Goal: Complete application form

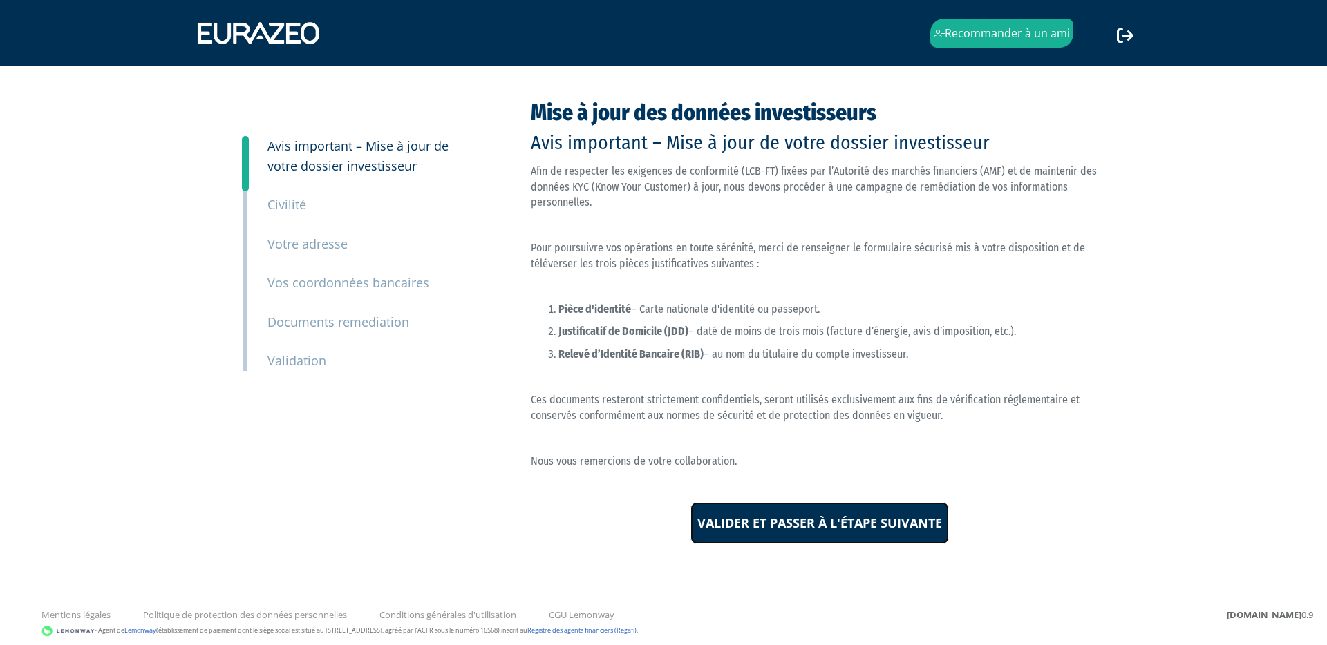
click at [822, 526] on input "Valider et passer à l'étape suivante" at bounding box center [819, 523] width 258 height 43
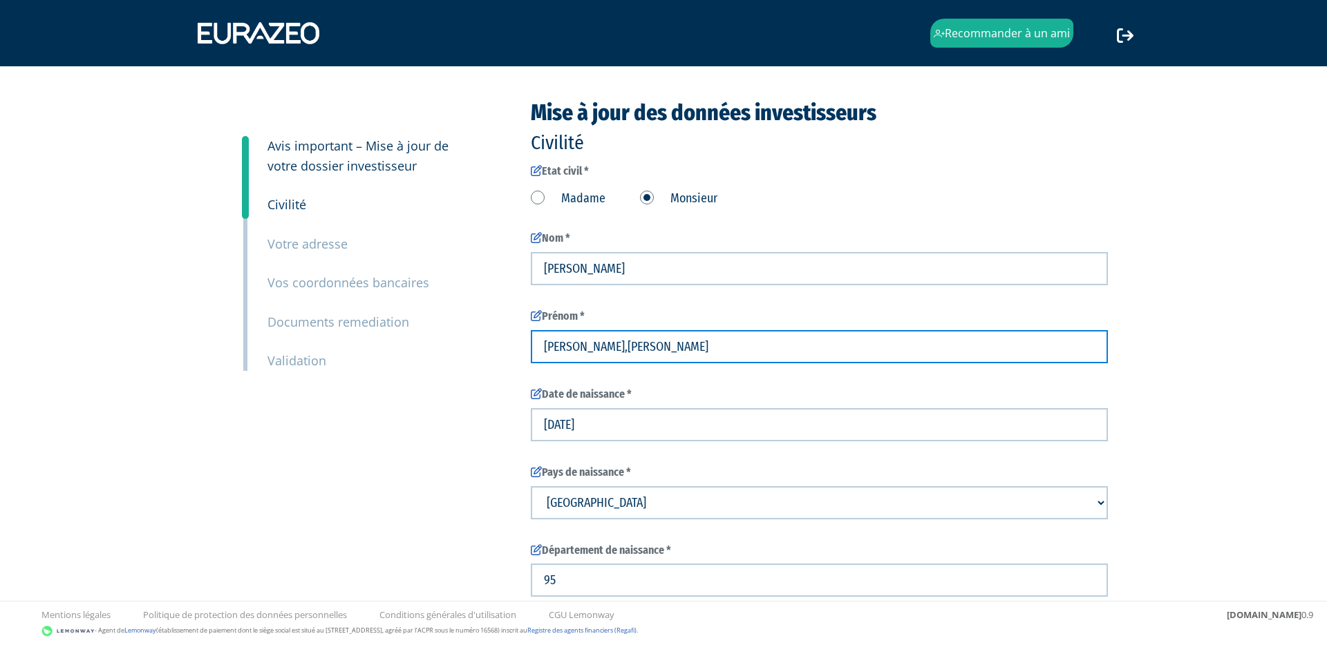
drag, startPoint x: 704, startPoint y: 344, endPoint x: 579, endPoint y: 352, distance: 125.3
click at [579, 352] on input "Aodren,maxime,vincent" at bounding box center [819, 346] width 577 height 33
type input "Aodren"
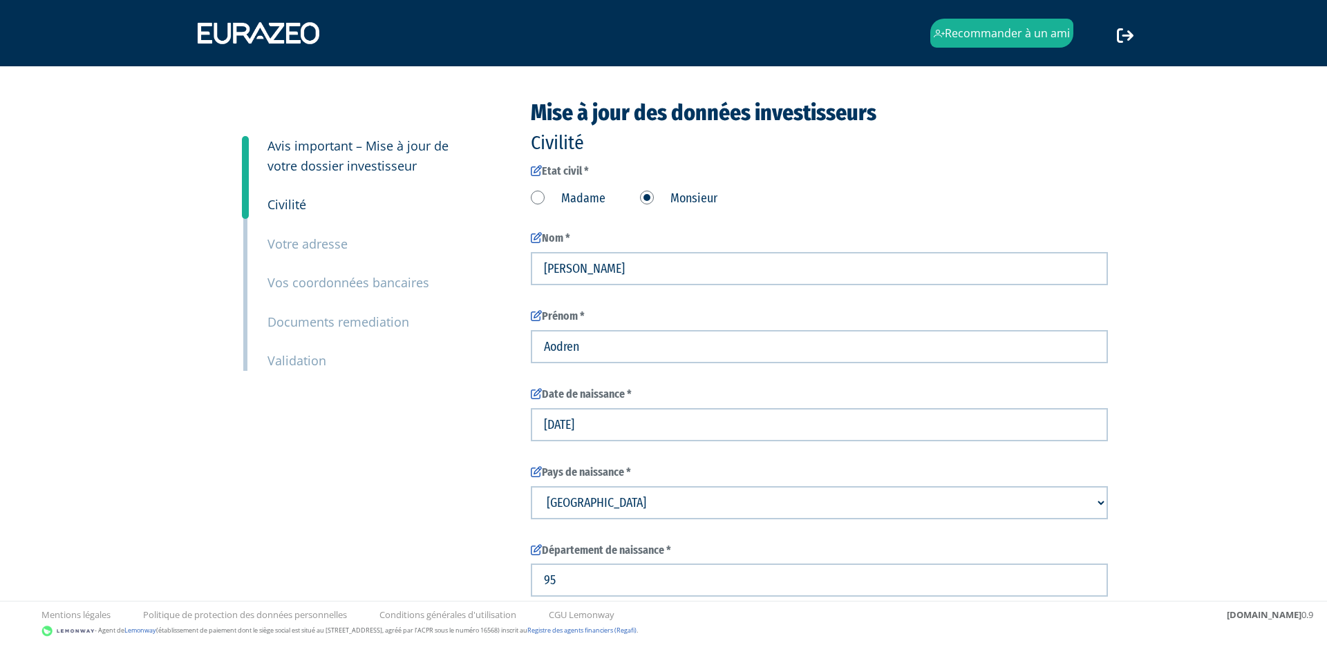
click at [475, 403] on div "3 Avis important – Mise à jour de votre dossier investisseur 4 Civilité 5 Votre…" at bounding box center [663, 520] width 868 height 839
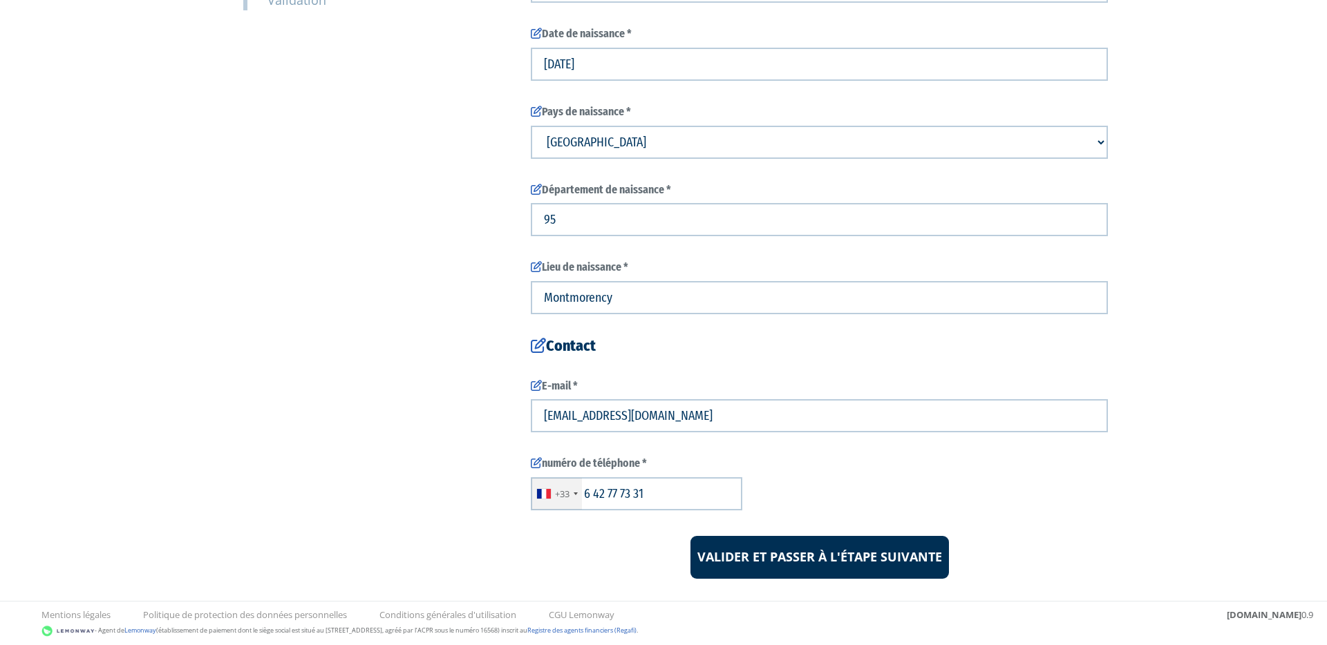
scroll to position [384, 0]
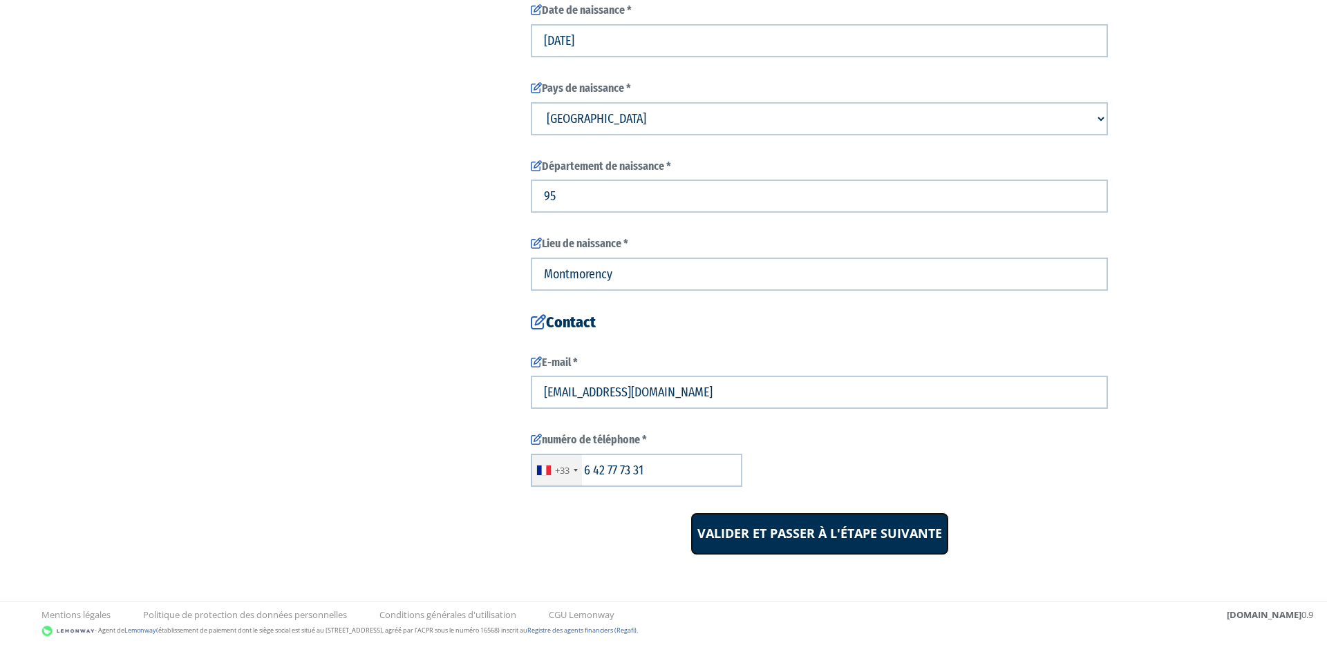
click at [831, 539] on input "Valider et passer à l'étape suivante" at bounding box center [819, 534] width 258 height 43
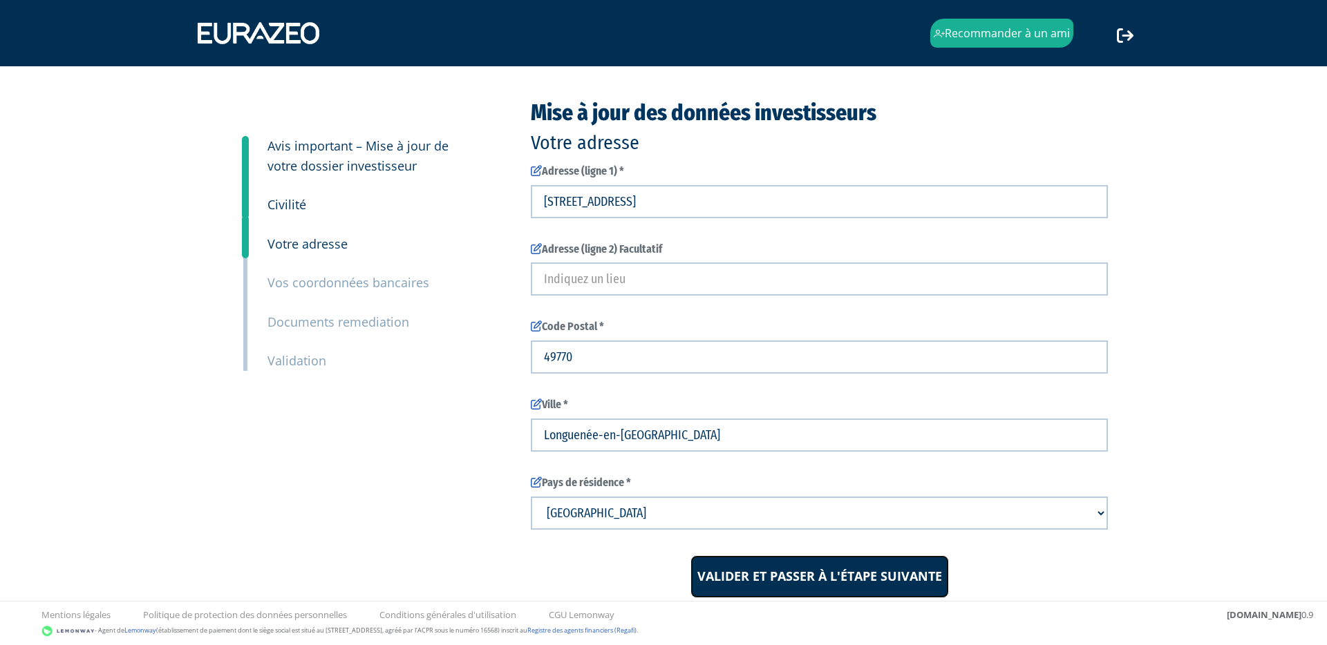
click at [825, 580] on input "Valider et passer à l'étape suivante" at bounding box center [819, 577] width 258 height 43
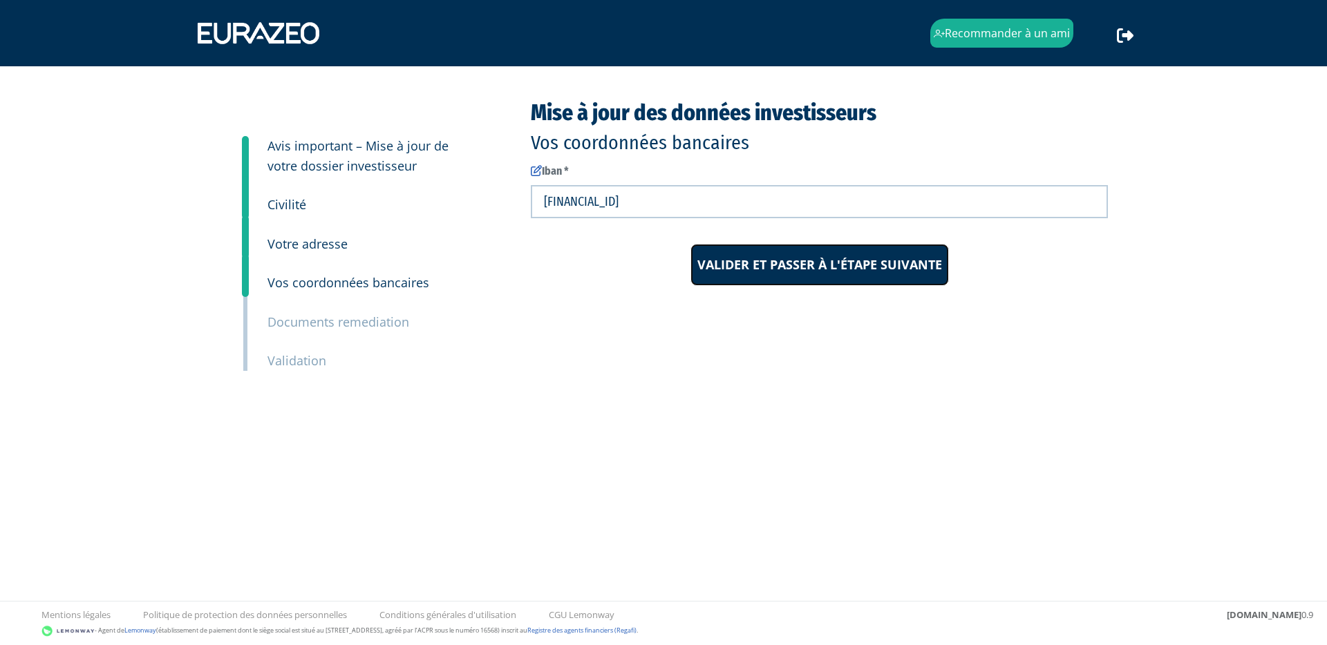
click at [811, 277] on input "Valider et passer à l'étape suivante" at bounding box center [819, 265] width 258 height 43
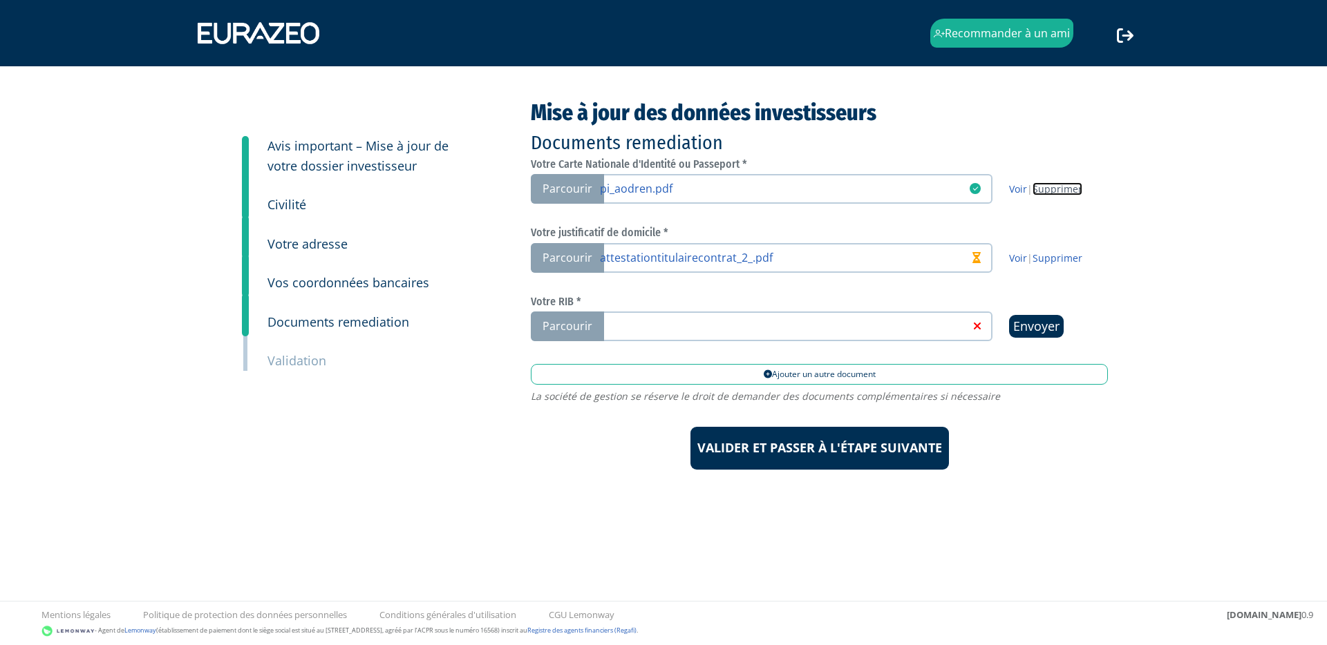
click at [1054, 184] on link "Supprimer" at bounding box center [1057, 188] width 50 height 13
click at [1056, 261] on link "Supprimer" at bounding box center [1057, 258] width 50 height 13
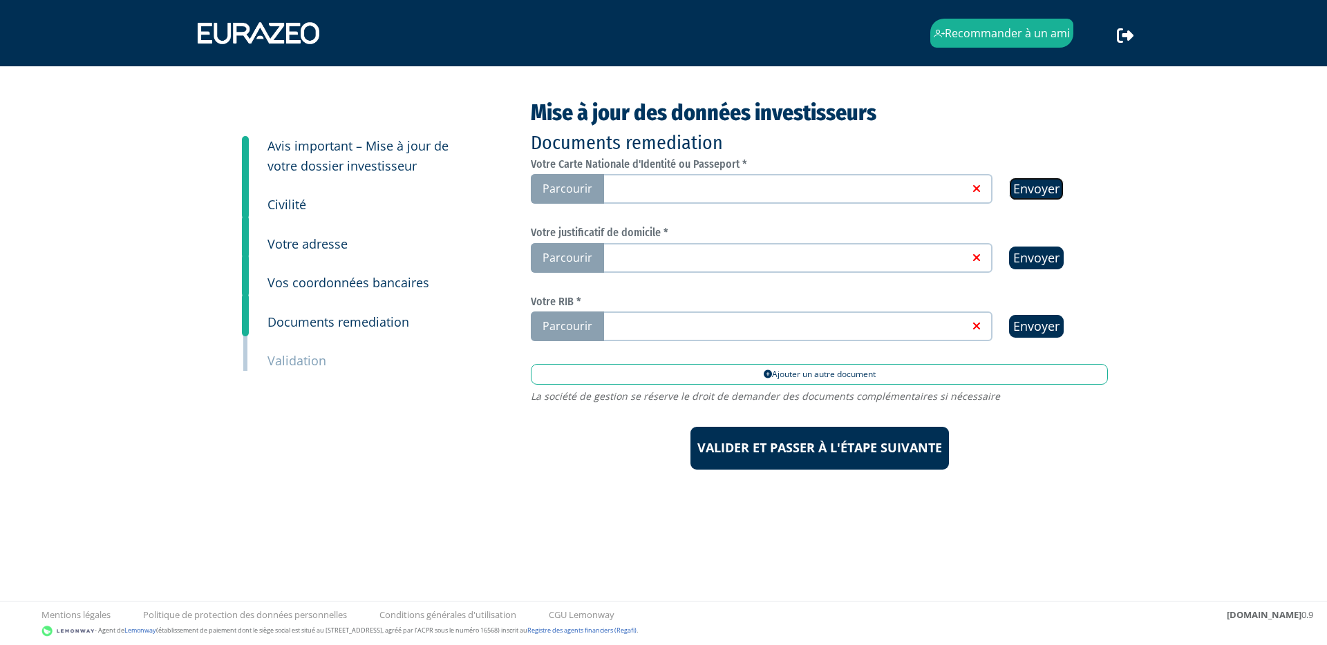
click at [1040, 189] on input "Envoyer" at bounding box center [1036, 189] width 55 height 23
click at [1036, 188] on input "Envoyer" at bounding box center [1036, 189] width 55 height 23
click at [608, 185] on link at bounding box center [784, 188] width 369 height 14
click at [0, 0] on input "Parcourir" at bounding box center [0, 0] width 0 height 0
click at [589, 252] on span "Parcourir" at bounding box center [567, 258] width 73 height 30
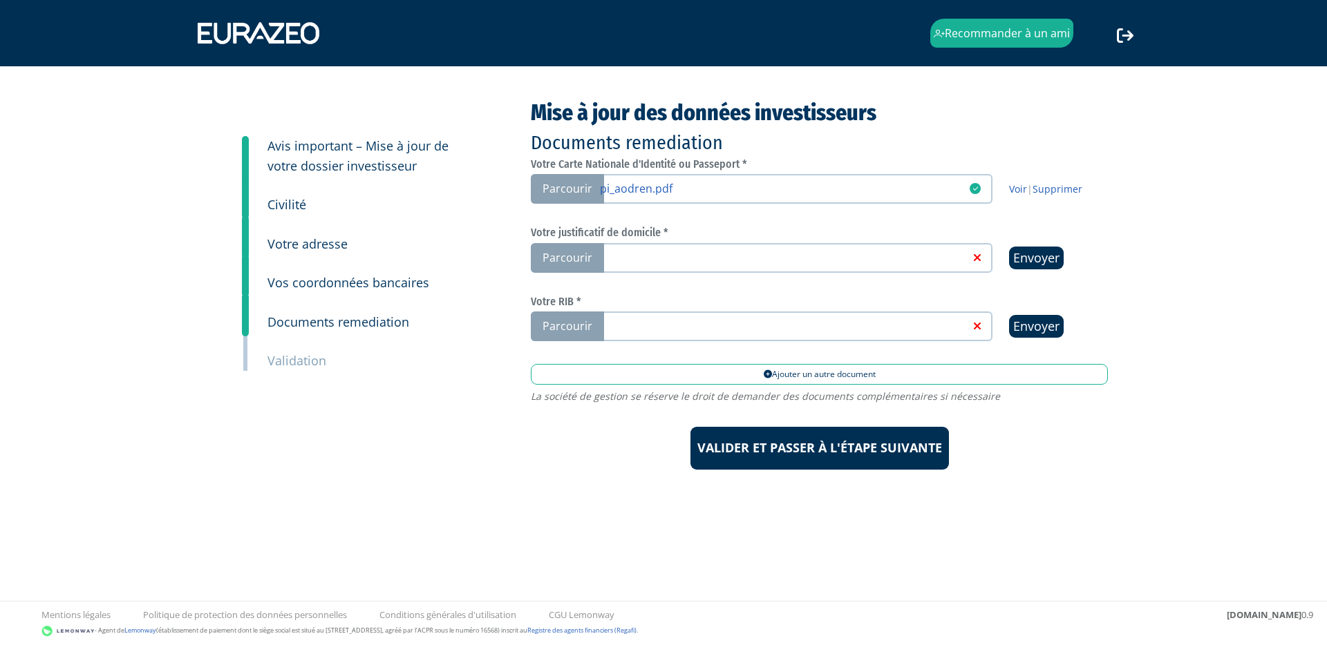
click at [0, 0] on input "Parcourir" at bounding box center [0, 0] width 0 height 0
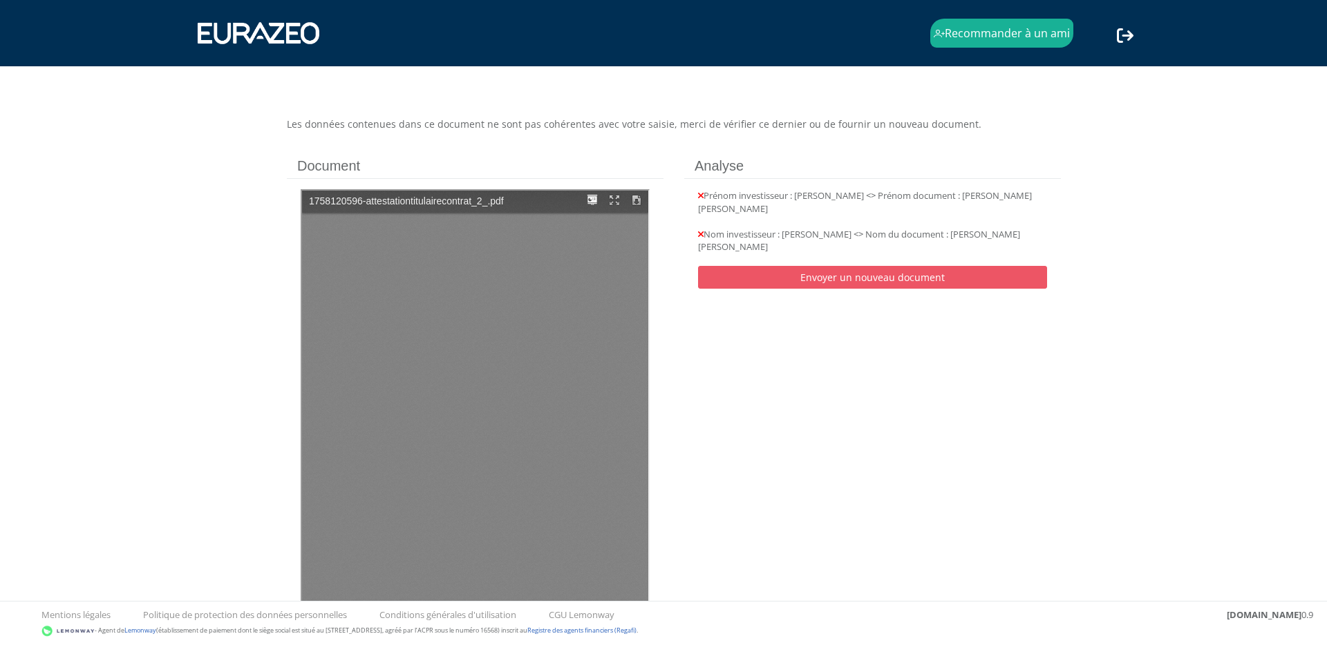
type input "1"
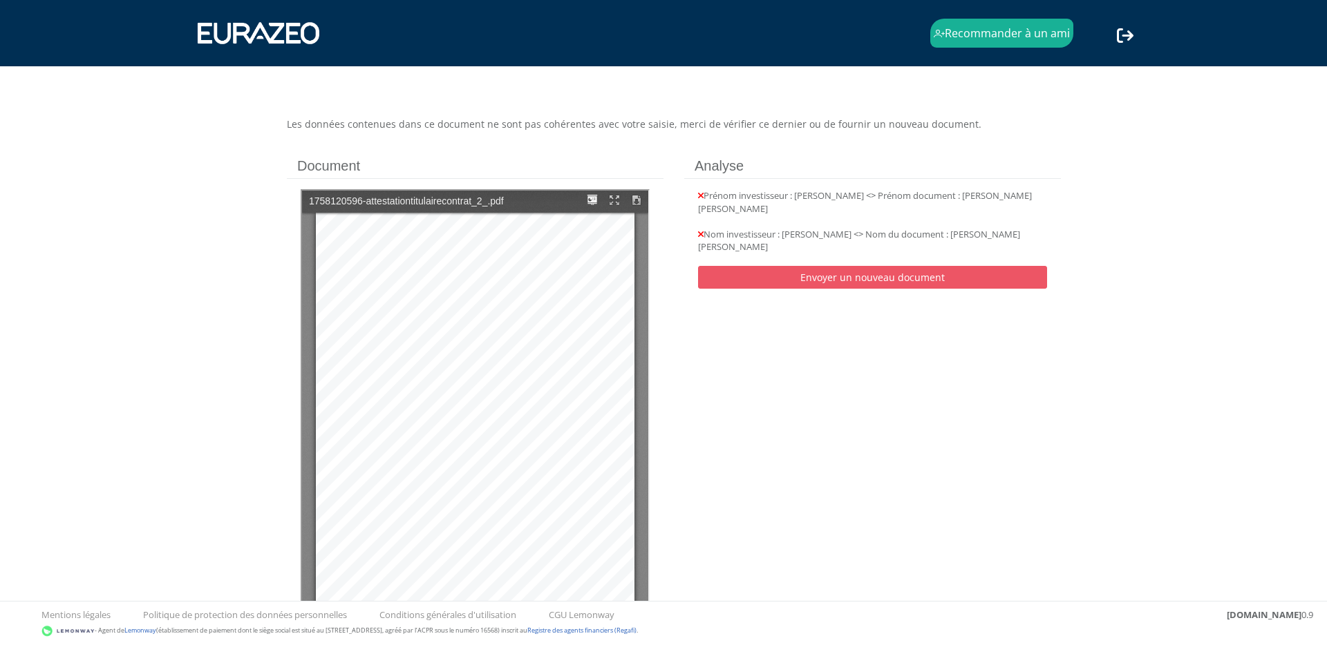
click at [871, 413] on div "Les données contenues dans ce document ne sont pas cohérentes avec votre saisie…" at bounding box center [673, 401] width 795 height 569
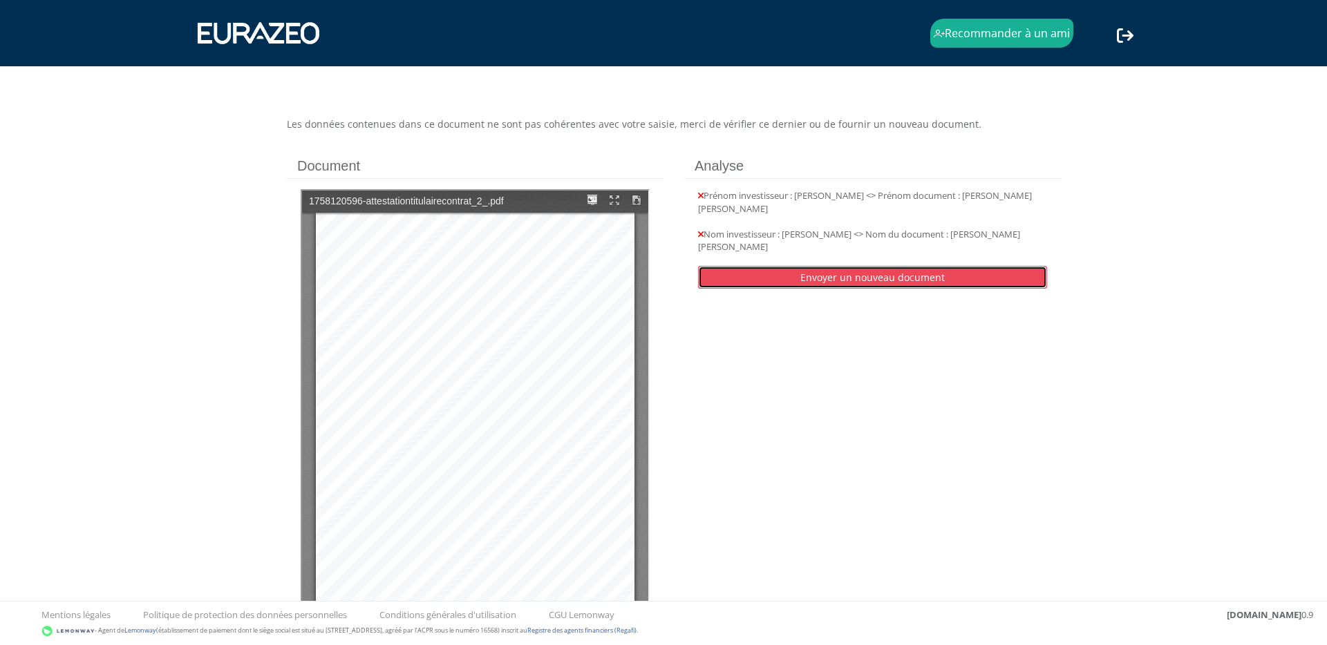
click at [875, 266] on link "Envoyer un nouveau document" at bounding box center [872, 277] width 349 height 23
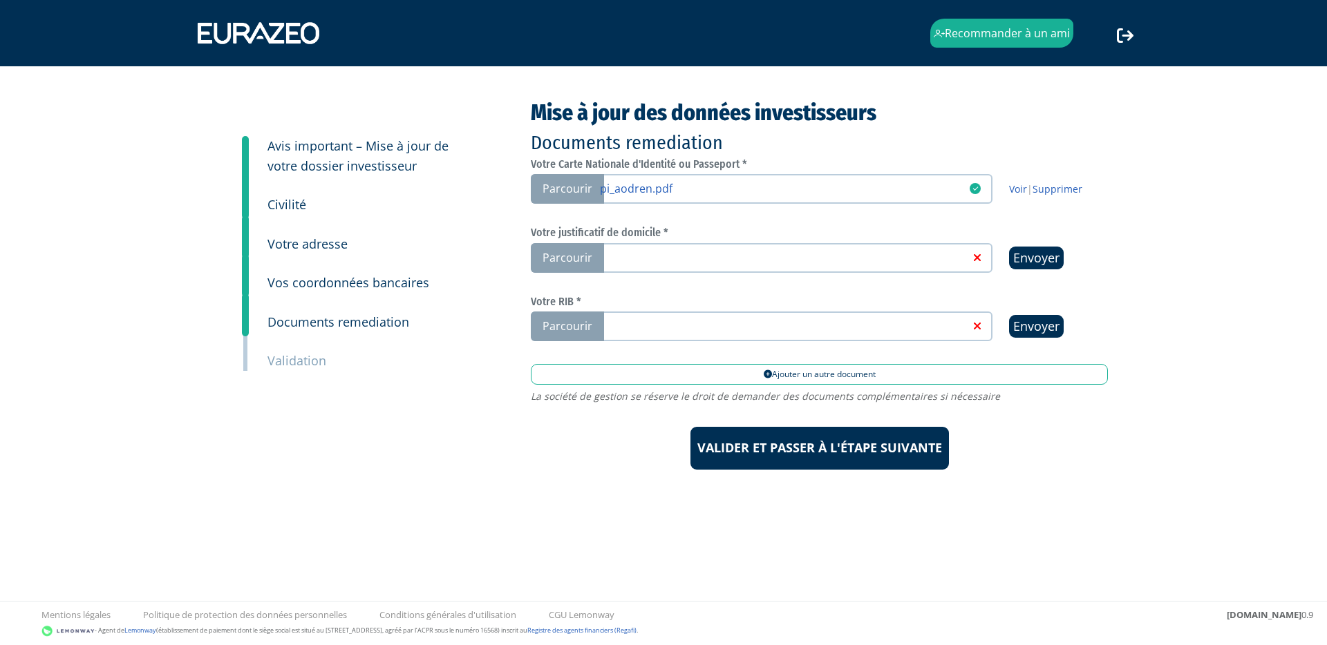
click at [616, 262] on link at bounding box center [784, 257] width 369 height 14
click at [0, 0] on input "Parcourir" at bounding box center [0, 0] width 0 height 0
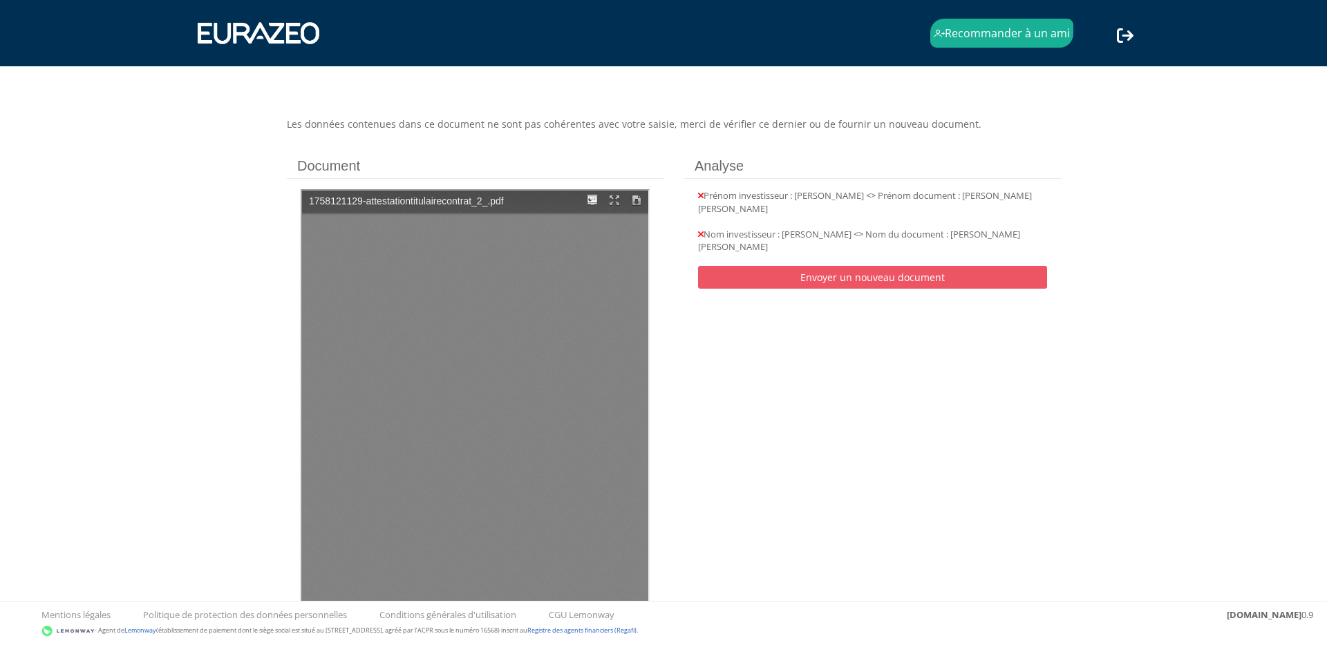
type input "1"
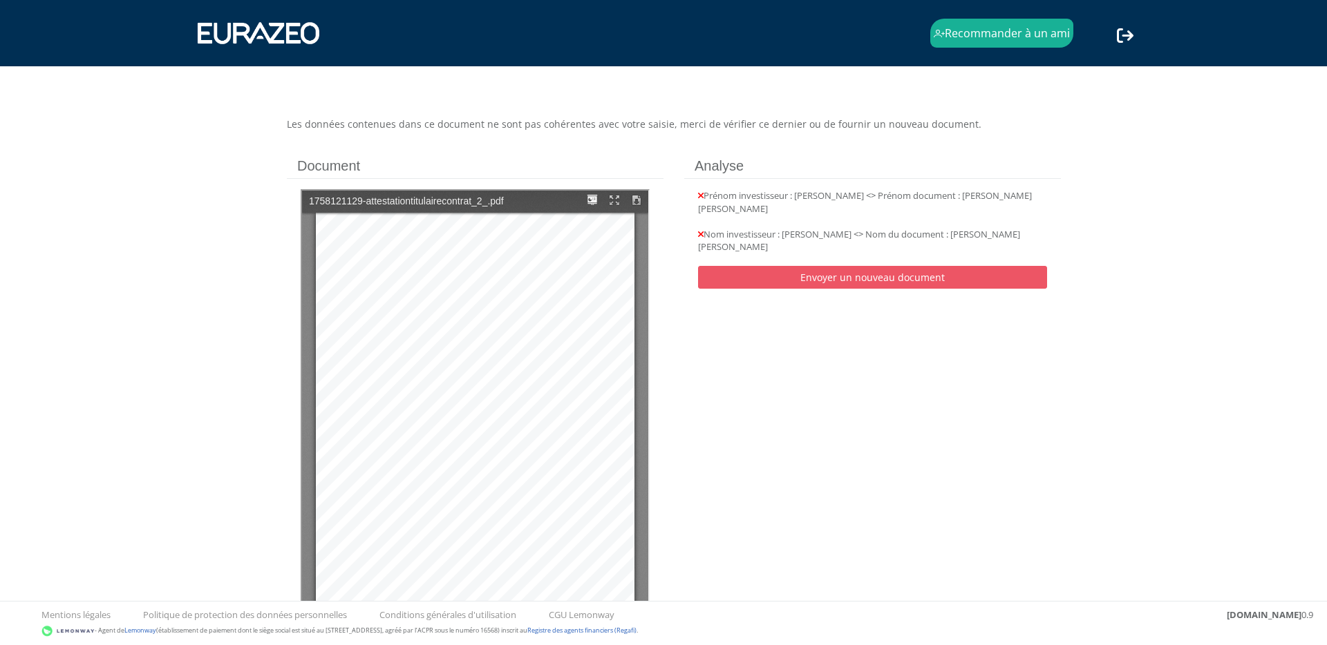
scroll to position [9, 0]
